Goal: Book appointment/travel/reservation

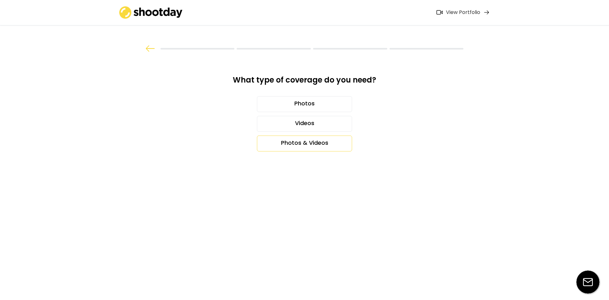
click at [332, 142] on div "Photos & Videos" at bounding box center [304, 144] width 95 height 16
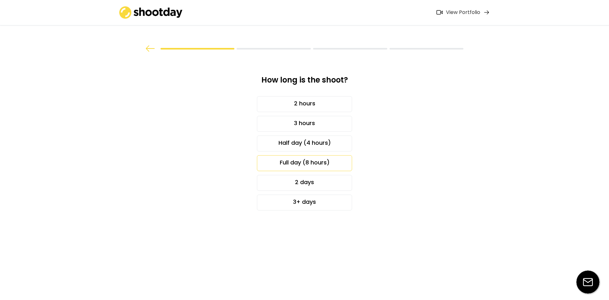
click at [325, 162] on div "Full day (8 hours)" at bounding box center [304, 163] width 95 height 16
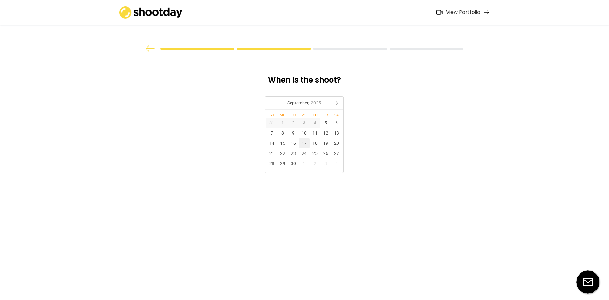
click at [304, 145] on div "17" at bounding box center [304, 143] width 11 height 10
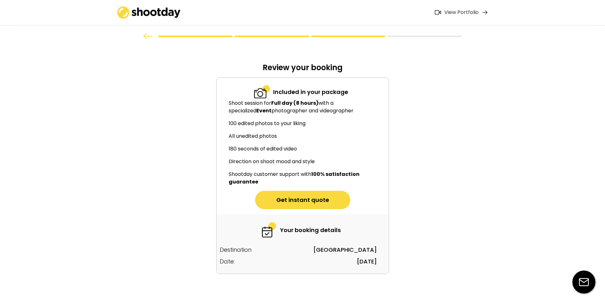
scroll to position [18, 0]
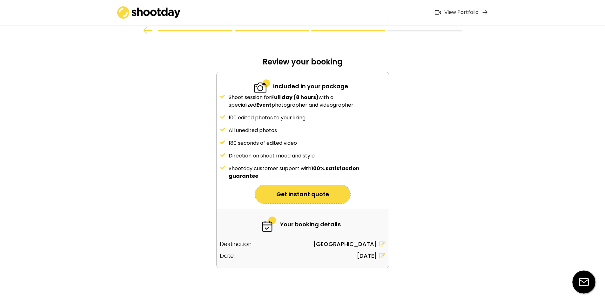
click at [299, 192] on button "Get instant quote" at bounding box center [302, 194] width 95 height 18
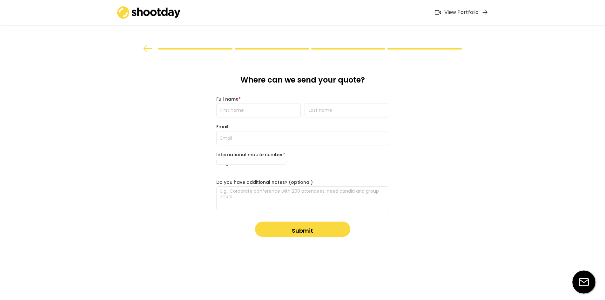
scroll to position [0, 0]
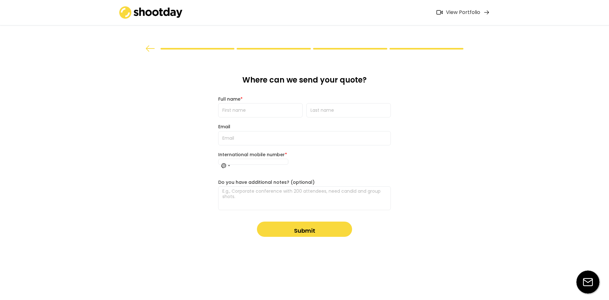
click at [131, 107] on div "What type of coverage do you need? Photos Videos Photos & Videos How long is th…" at bounding box center [304, 150] width 609 height 300
drag, startPoint x: 164, startPoint y: 21, endPoint x: 162, endPoint y: 15, distance: 6.7
click at [164, 21] on div "View Portfolio" at bounding box center [304, 12] width 609 height 25
click at [161, 15] on img at bounding box center [150, 12] width 63 height 12
click at [462, 12] on div "View Portfolio" at bounding box center [463, 12] width 34 height 7
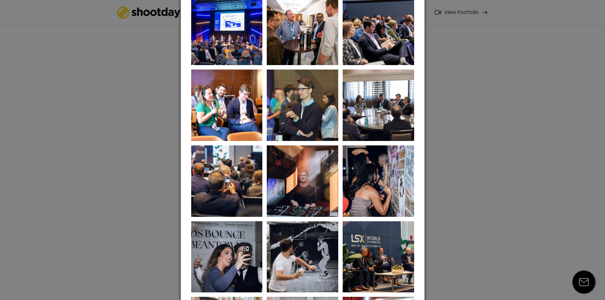
scroll to position [381, 0]
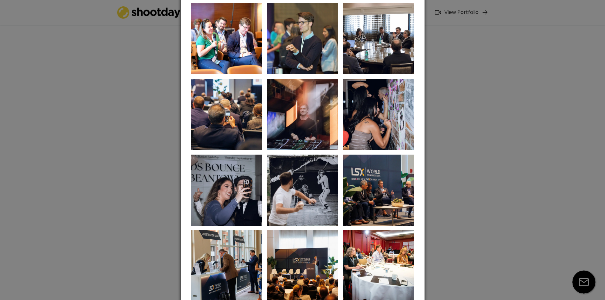
drag, startPoint x: 135, startPoint y: 106, endPoint x: 52, endPoint y: 47, distance: 102.2
click at [135, 106] on div at bounding box center [302, 150] width 605 height 300
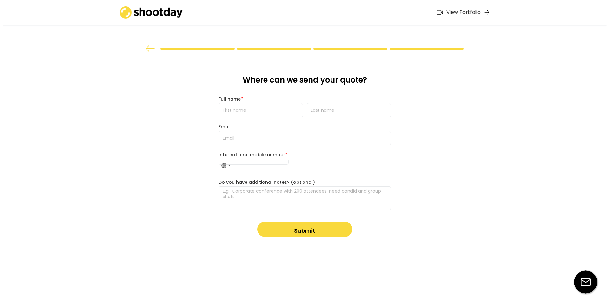
scroll to position [0, 0]
